Goal: Check status: Check status

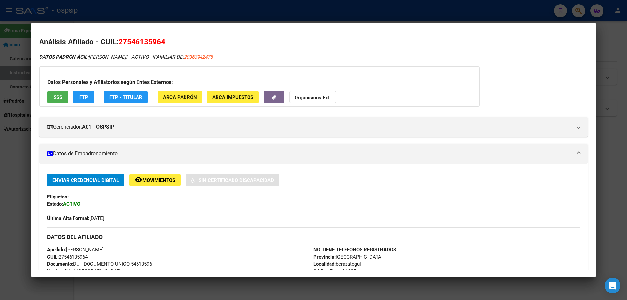
scroll to position [132, 0]
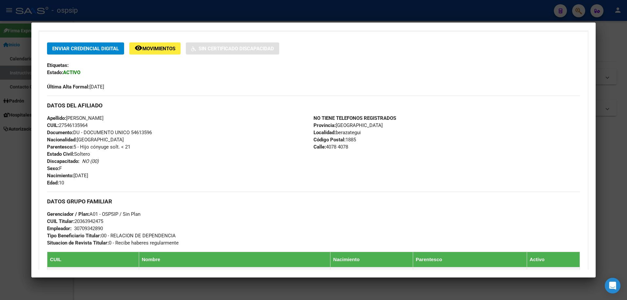
click at [380, 286] on div at bounding box center [313, 150] width 627 height 300
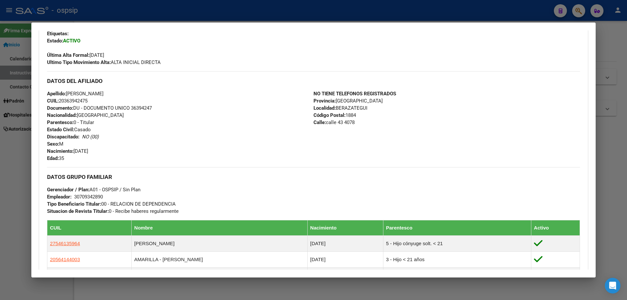
click at [307, 288] on div at bounding box center [313, 150] width 627 height 300
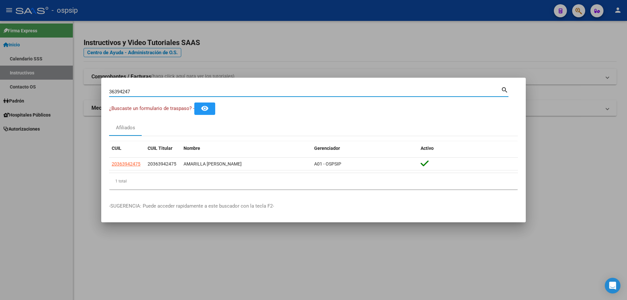
click at [149, 89] on input "36394247" at bounding box center [305, 92] width 392 height 6
type input "3"
type input "55112165"
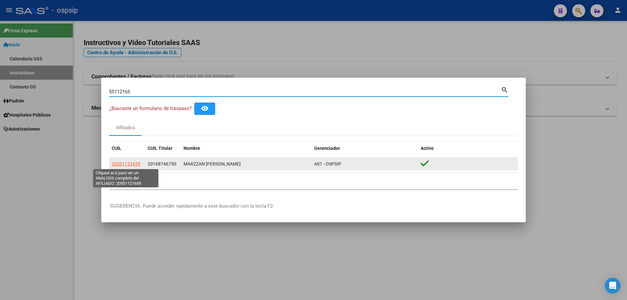
click at [134, 164] on span "20551121659" at bounding box center [126, 163] width 29 height 5
type textarea "20551121659"
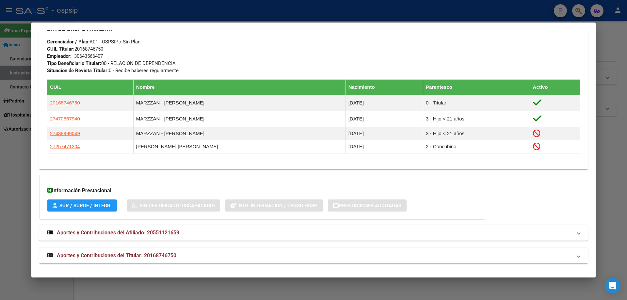
scroll to position [332, 0]
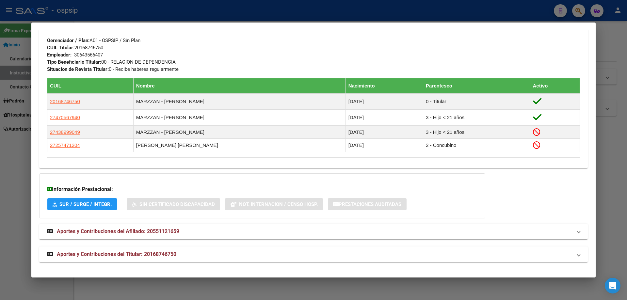
click at [111, 251] on span "Aportes y Contribuciones del Titular: 20168746750" at bounding box center [116, 254] width 119 height 6
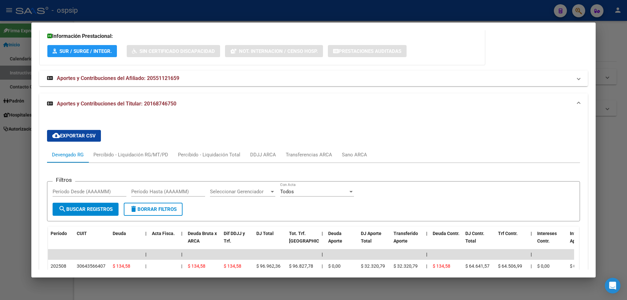
scroll to position [462, 0]
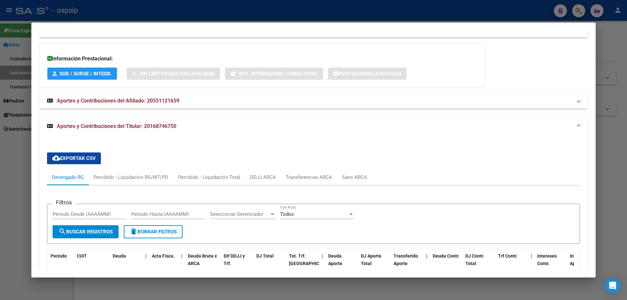
click at [321, 291] on div at bounding box center [313, 150] width 627 height 300
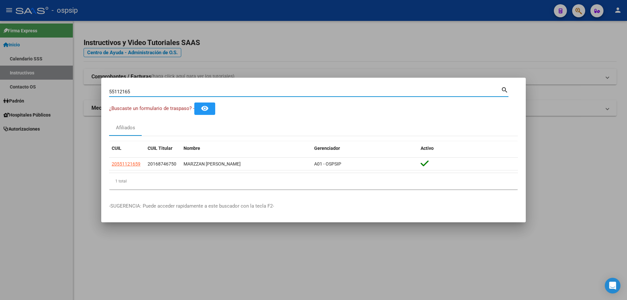
click at [138, 92] on input "55112165" at bounding box center [305, 92] width 392 height 6
type input "5"
type input "94537446"
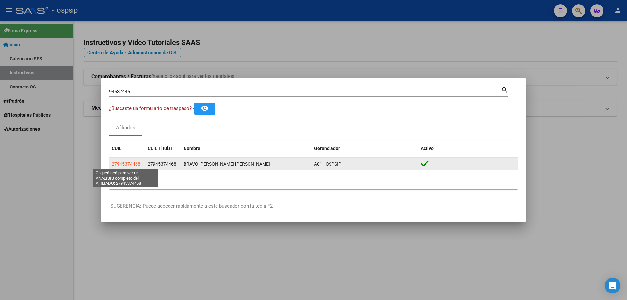
click at [126, 165] on span "27945374468" at bounding box center [126, 163] width 29 height 5
type textarea "27945374468"
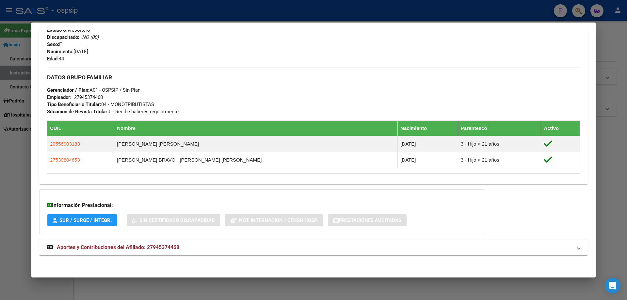
scroll to position [263, 0]
click at [123, 248] on span "Aportes y Contribuciones del Afiliado: 27945374468" at bounding box center [118, 247] width 122 height 6
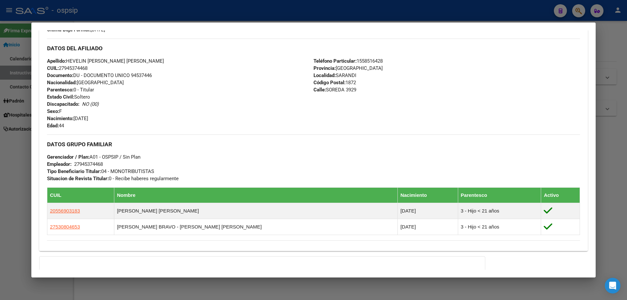
scroll to position [0, 0]
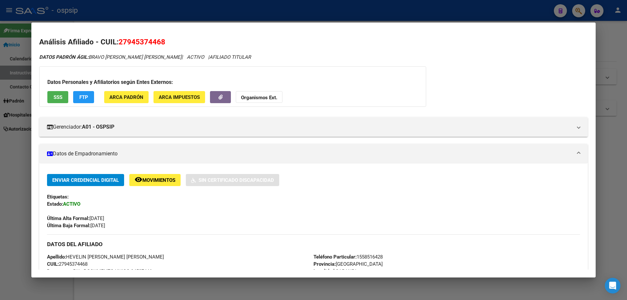
click at [260, 288] on div at bounding box center [313, 150] width 627 height 300
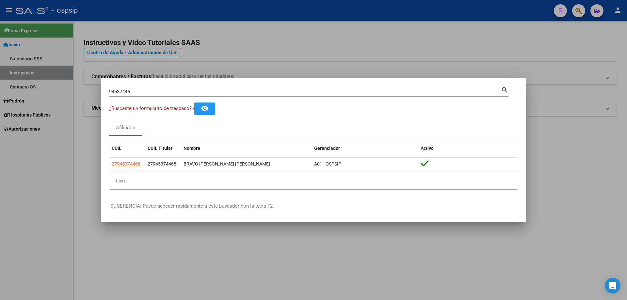
click at [151, 91] on input "94537446" at bounding box center [305, 92] width 392 height 6
type input "9"
type input "32036253"
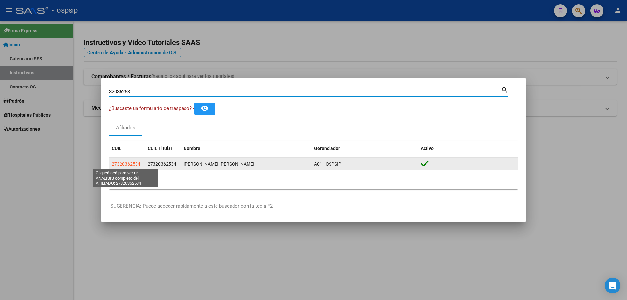
click at [137, 163] on span "27320362534" at bounding box center [126, 163] width 29 height 5
copy span "3"
type textarea "27320362534"
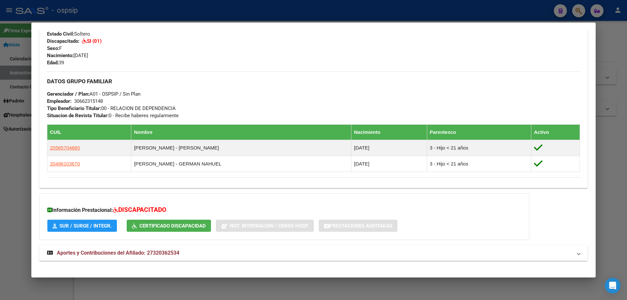
scroll to position [270, 0]
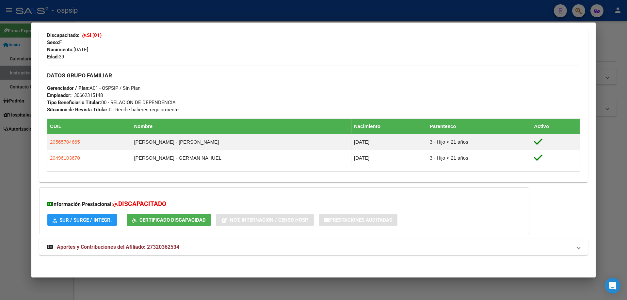
click at [106, 245] on span "Aportes y Contribuciones del Afiliado: 27320362534" at bounding box center [118, 247] width 122 height 6
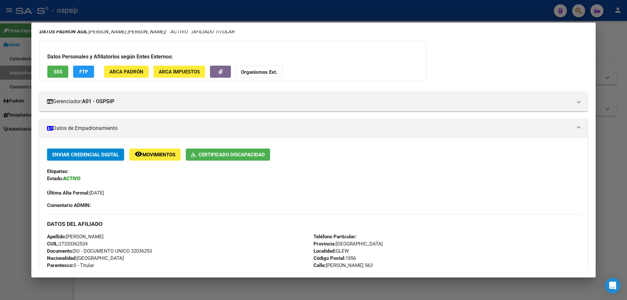
scroll to position [0, 0]
